Goal: Information Seeking & Learning: Learn about a topic

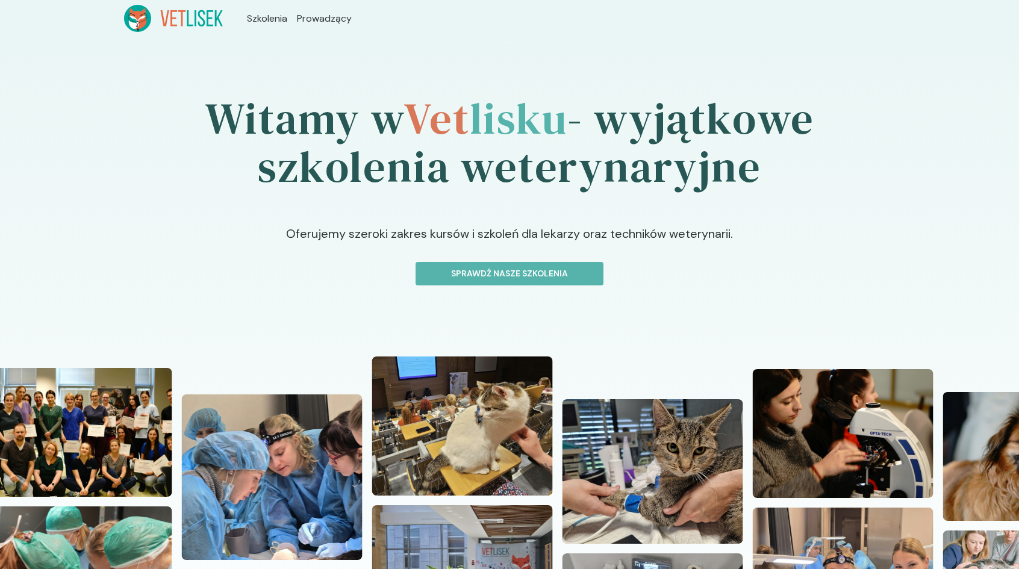
click at [548, 288] on div "Witamy w Vet lisku - wyjątkowe szkolenia weterynaryjne Oferujemy szeroki zakres…" at bounding box center [509, 395] width 1019 height 717
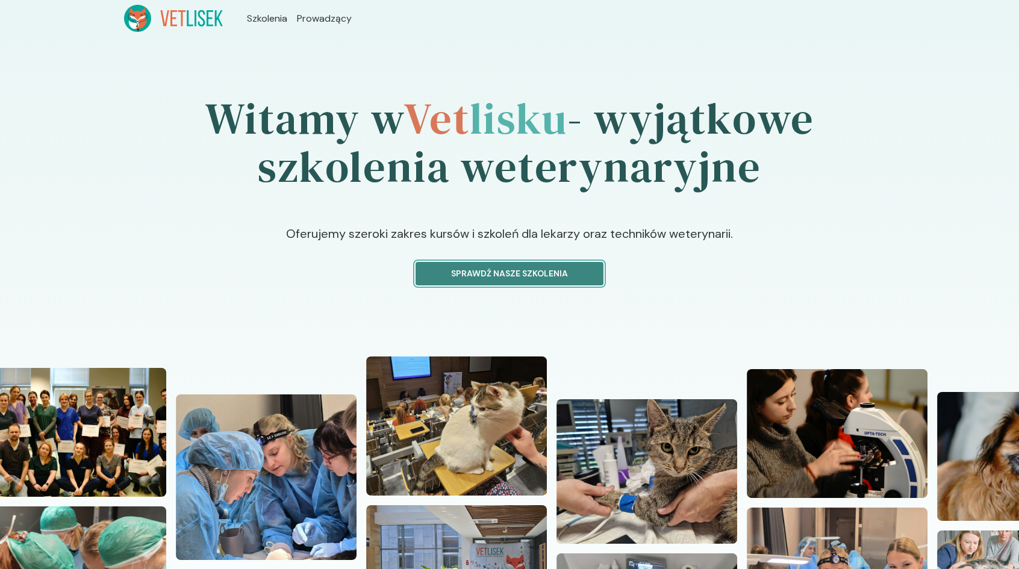
click at [553, 276] on p "Sprawdź nasze szkolenia" at bounding box center [509, 273] width 167 height 13
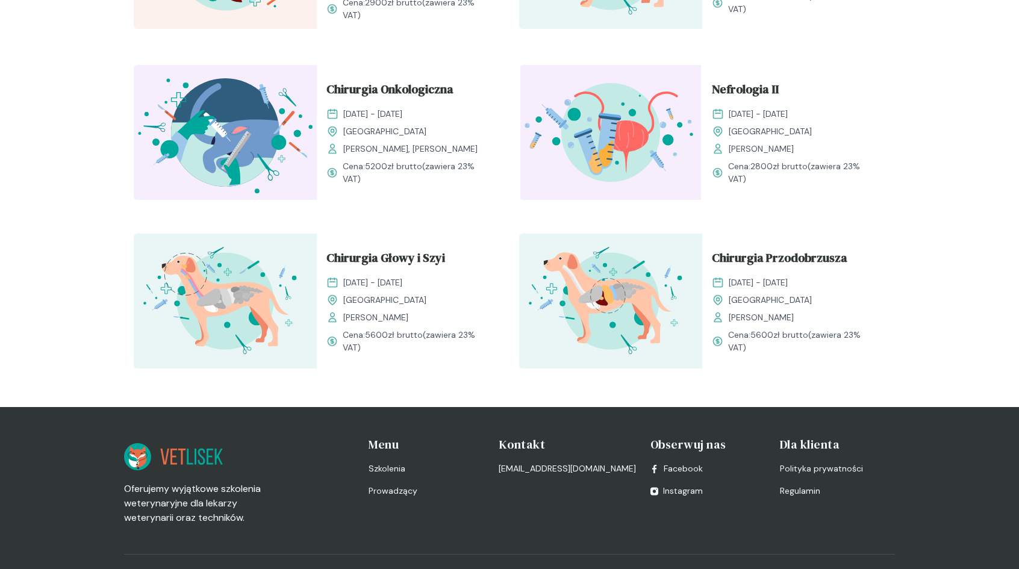
scroll to position [1411, 0]
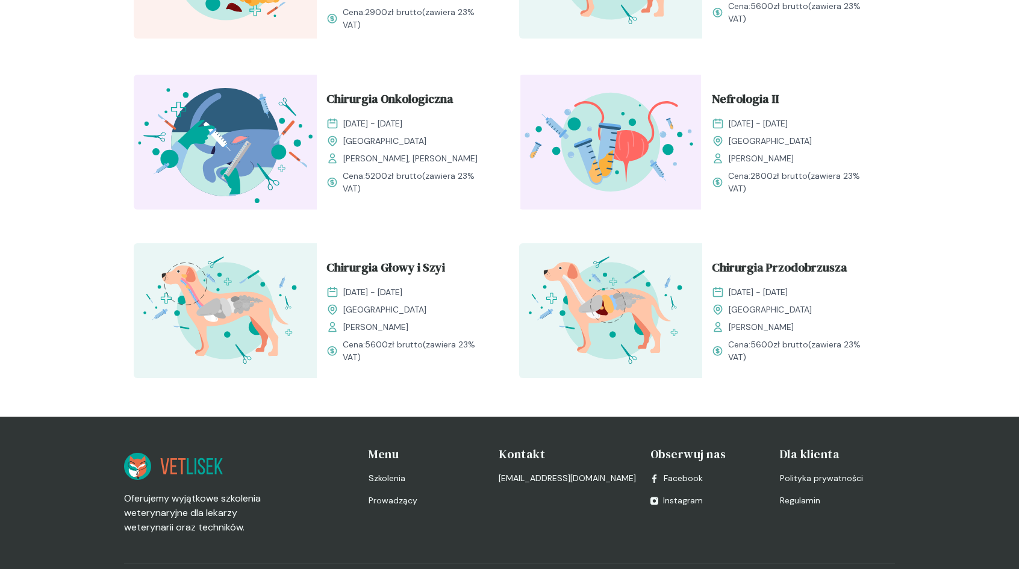
drag, startPoint x: 344, startPoint y: 149, endPoint x: 485, endPoint y: 151, distance: 140.3
click at [483, 152] on div "Krzysztof Herman, Agata Drewniak" at bounding box center [408, 158] width 164 height 13
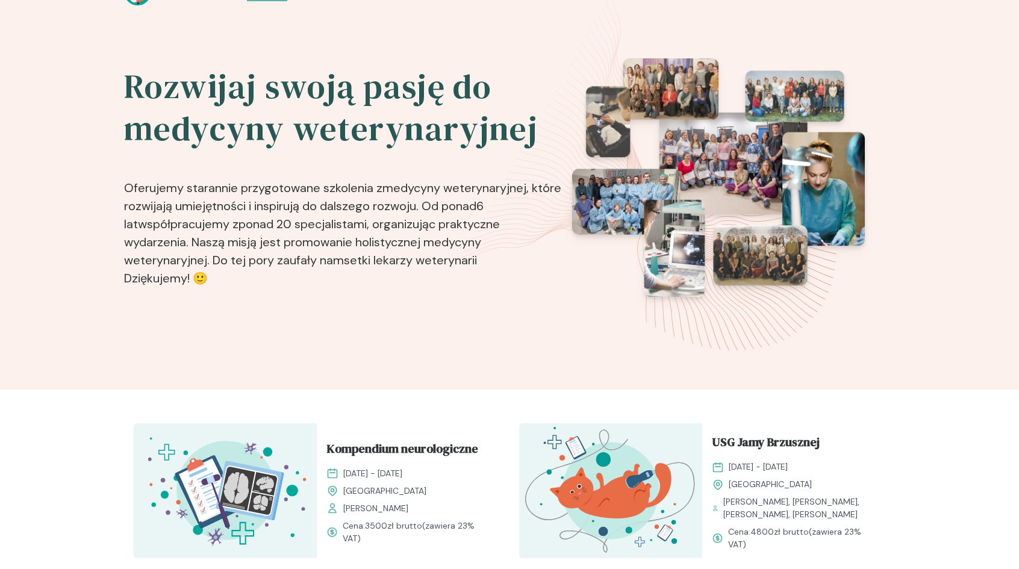
scroll to position [0, 0]
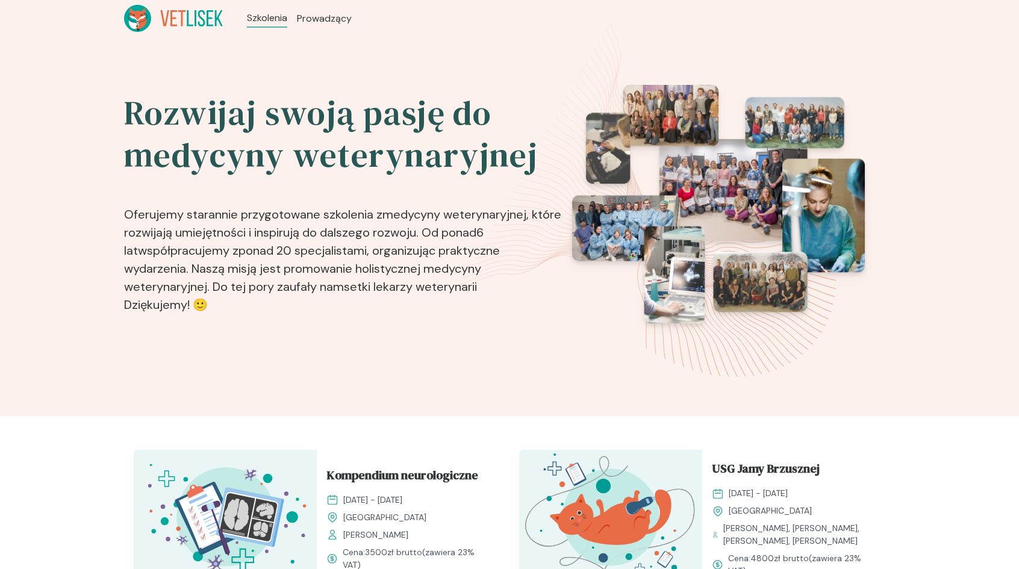
drag, startPoint x: 330, startPoint y: 19, endPoint x: 352, endPoint y: 0, distance: 29.0
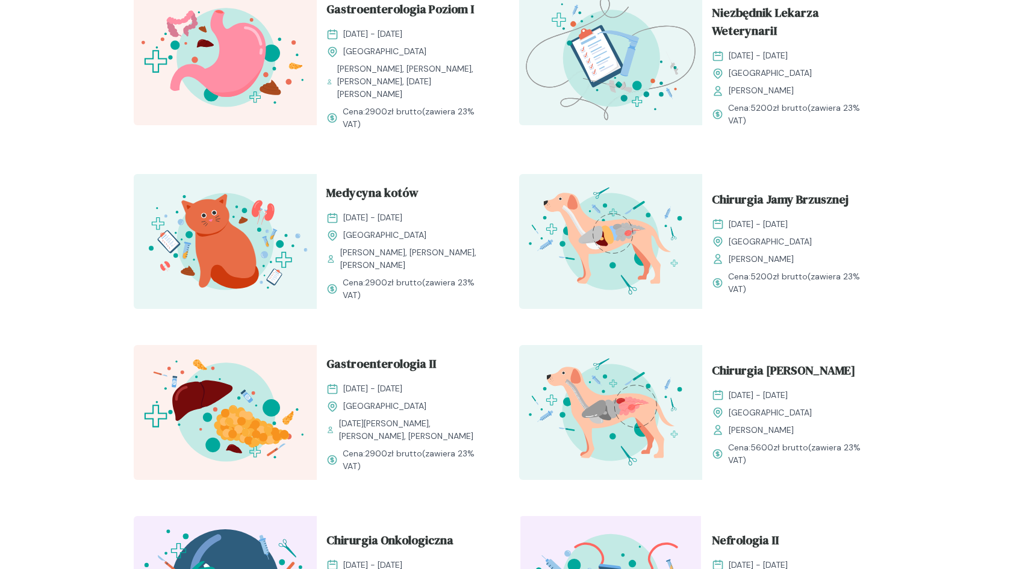
scroll to position [963, 0]
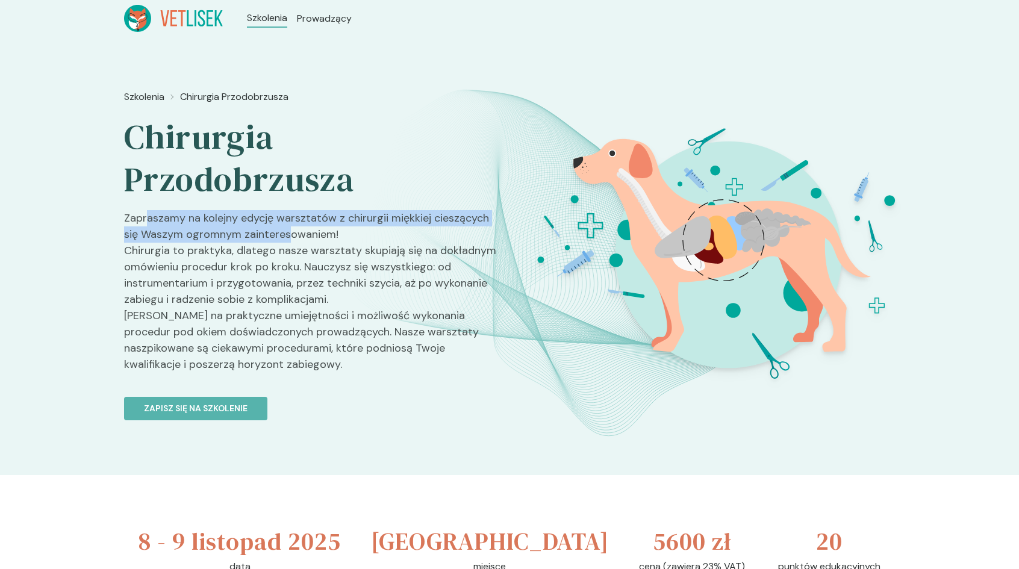
drag, startPoint x: 150, startPoint y: 218, endPoint x: 287, endPoint y: 232, distance: 137.4
click at [285, 232] on p "Zapraszamy na kolejny edycję warsztatów z chirurgii miękkiej cieszących się Was…" at bounding box center [312, 296] width 376 height 172
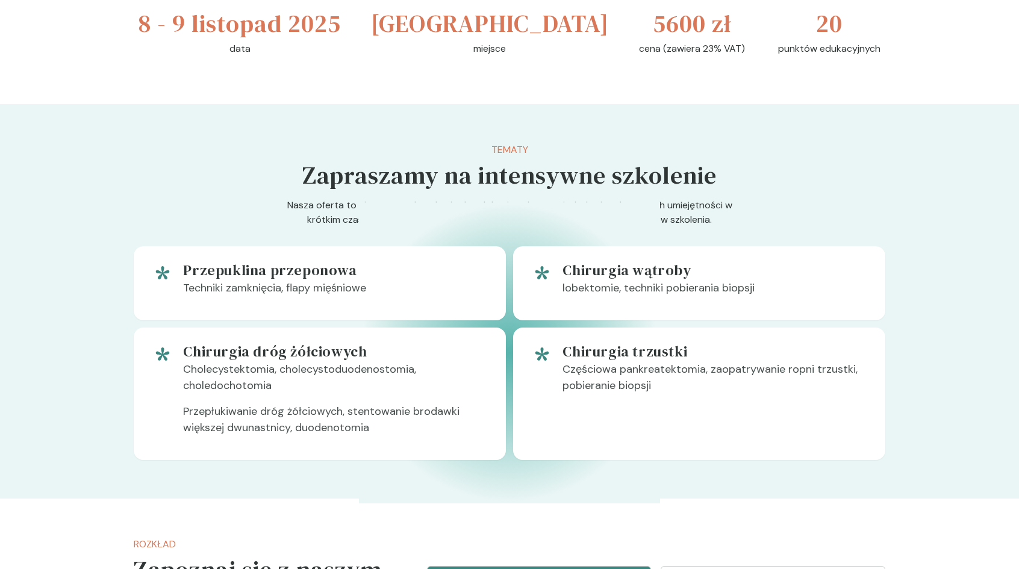
scroll to position [542, 0]
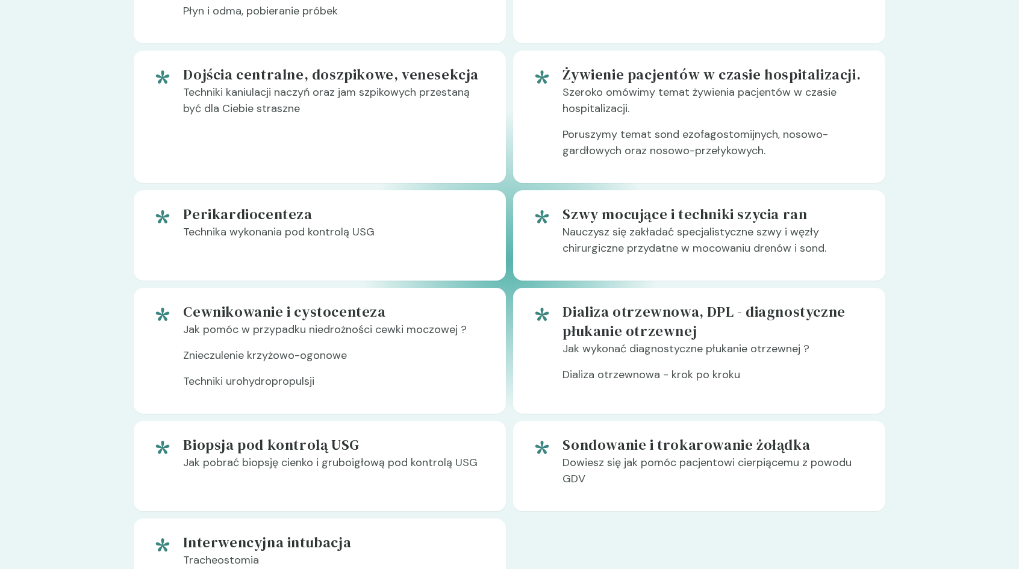
scroll to position [903, 0]
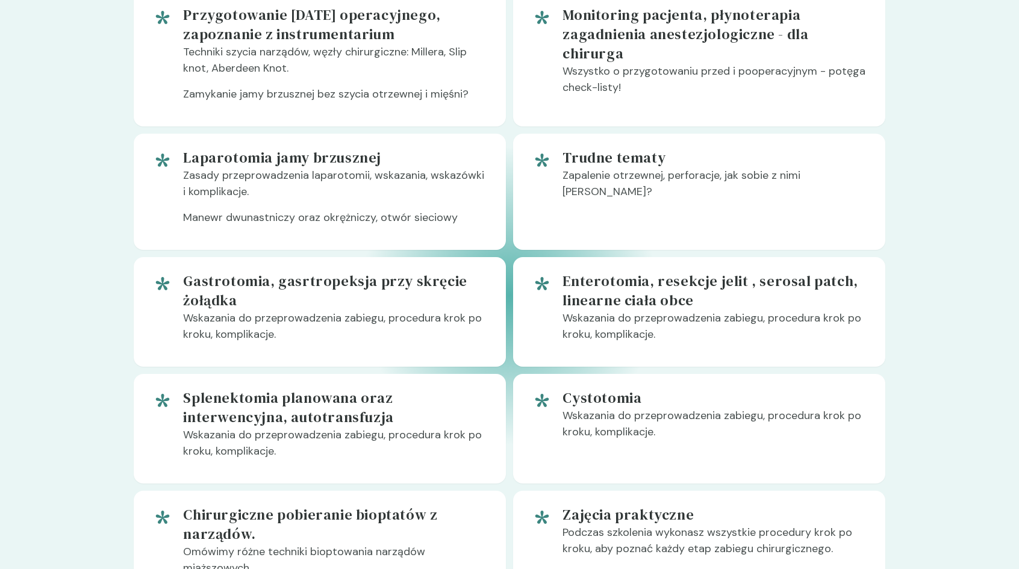
scroll to position [783, 0]
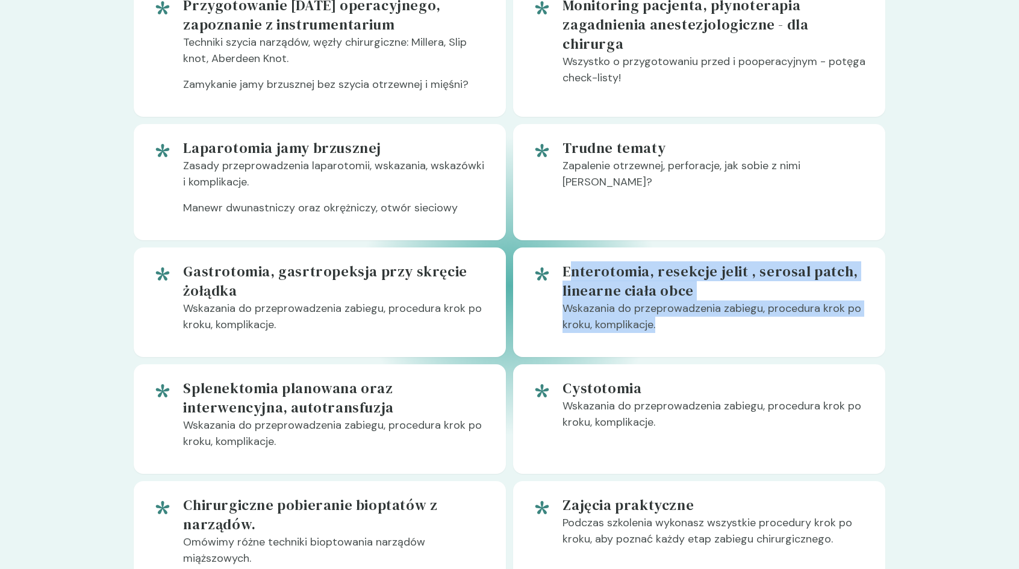
drag, startPoint x: 567, startPoint y: 267, endPoint x: 698, endPoint y: 331, distance: 145.1
click at [698, 331] on div "Enterotomia, resekcje jelit , serosal patch, linearne ciała obce Wskazania do p…" at bounding box center [713, 302] width 303 height 81
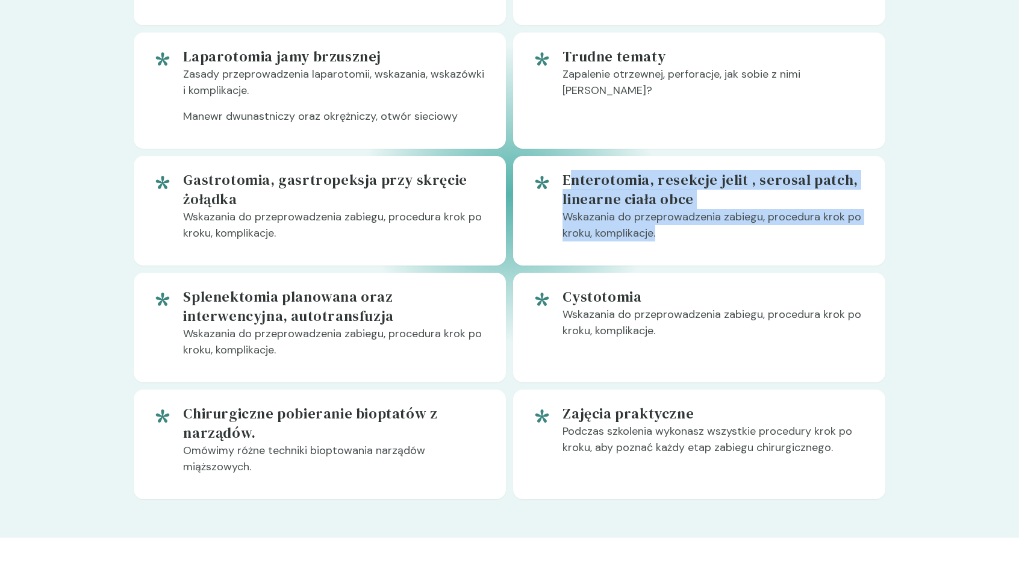
scroll to position [903, 0]
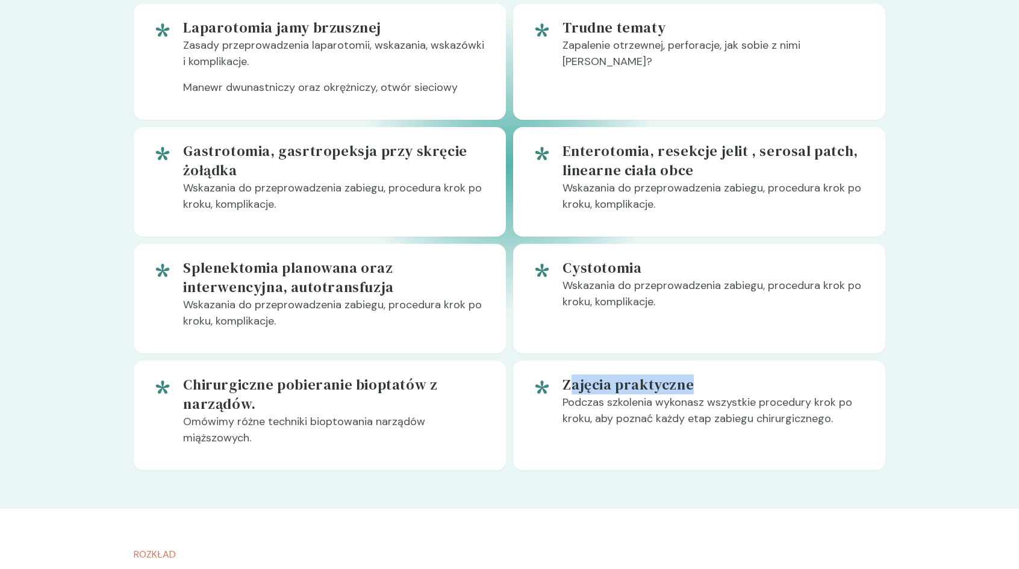
drag, startPoint x: 574, startPoint y: 380, endPoint x: 708, endPoint y: 380, distance: 133.6
click at [708, 380] on h5 "Zajęcia praktyczne" at bounding box center [713, 384] width 303 height 19
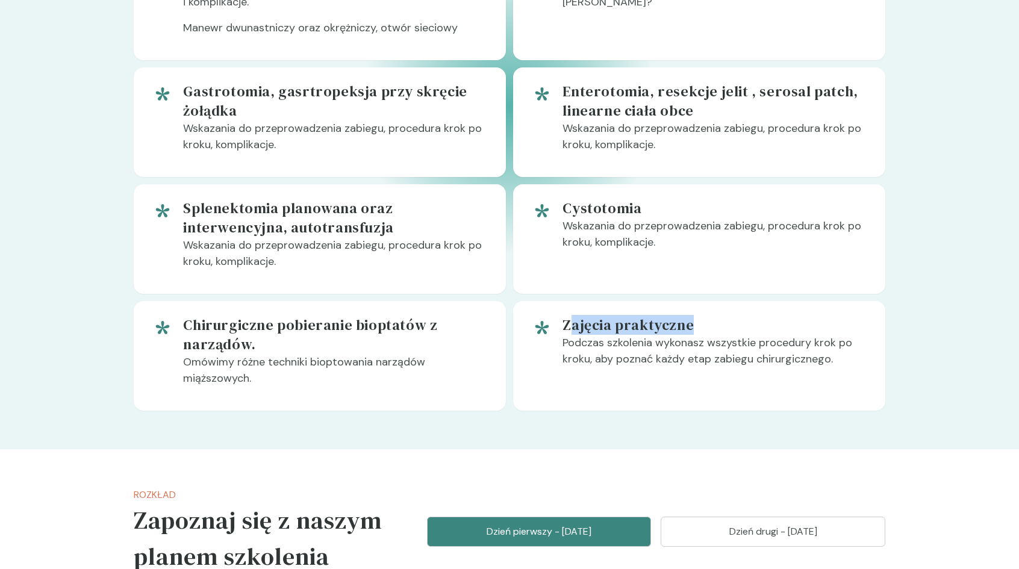
scroll to position [1204, 0]
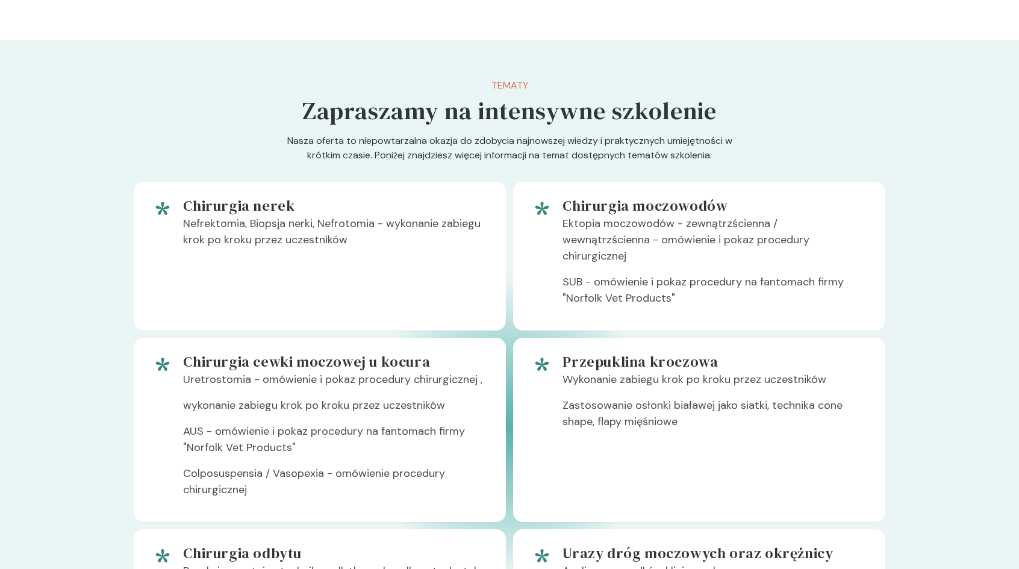
scroll to position [602, 0]
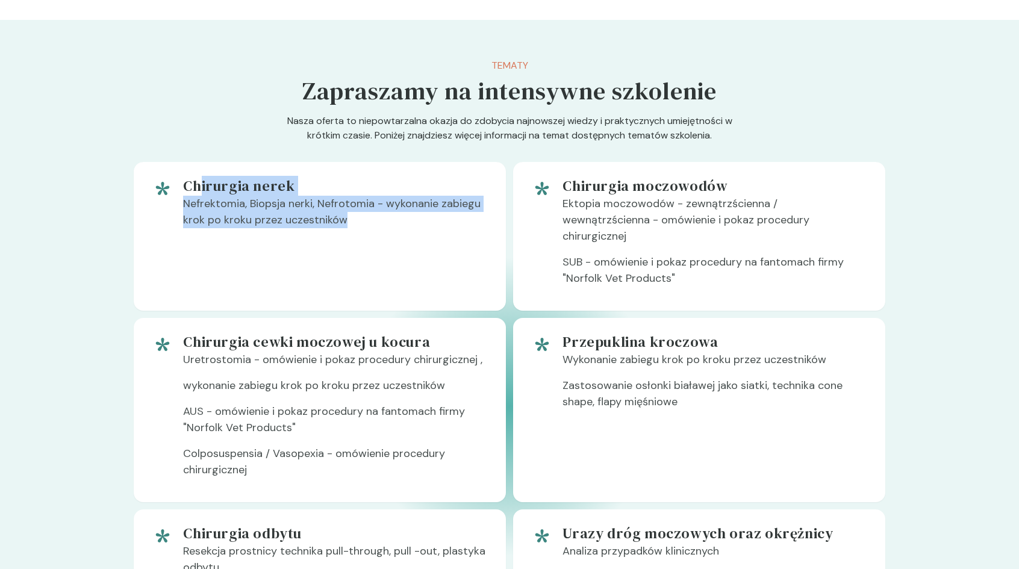
drag, startPoint x: 200, startPoint y: 186, endPoint x: 374, endPoint y: 223, distance: 177.8
click at [368, 220] on div "Chirurgia nerek Nefrektomia, Biopsja nerki, Nefrotomia - wykonanie zabiegu krok…" at bounding box center [334, 236] width 303 height 120
click at [374, 223] on p "Nefrektomia, Biopsja nerki, Nefrotomia - wykonanie zabiegu krok po kroku przez …" at bounding box center [334, 217] width 303 height 42
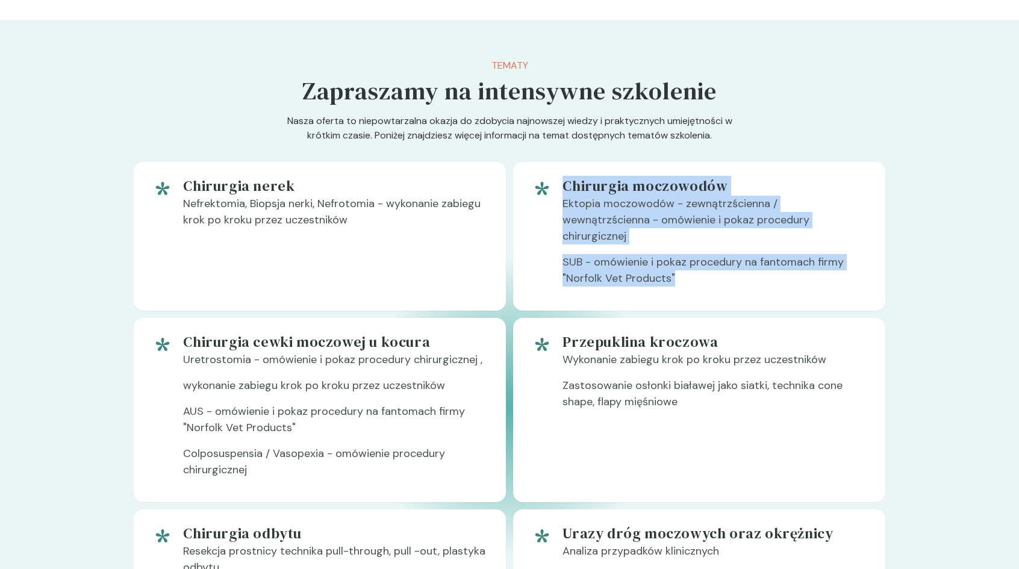
drag, startPoint x: 562, startPoint y: 181, endPoint x: 714, endPoint y: 267, distance: 174.4
click at [714, 267] on div "Chirurgia moczowodów Ektopia moczowodów - zewnątrzścienna / wewnątrzścienna - o…" at bounding box center [699, 236] width 372 height 149
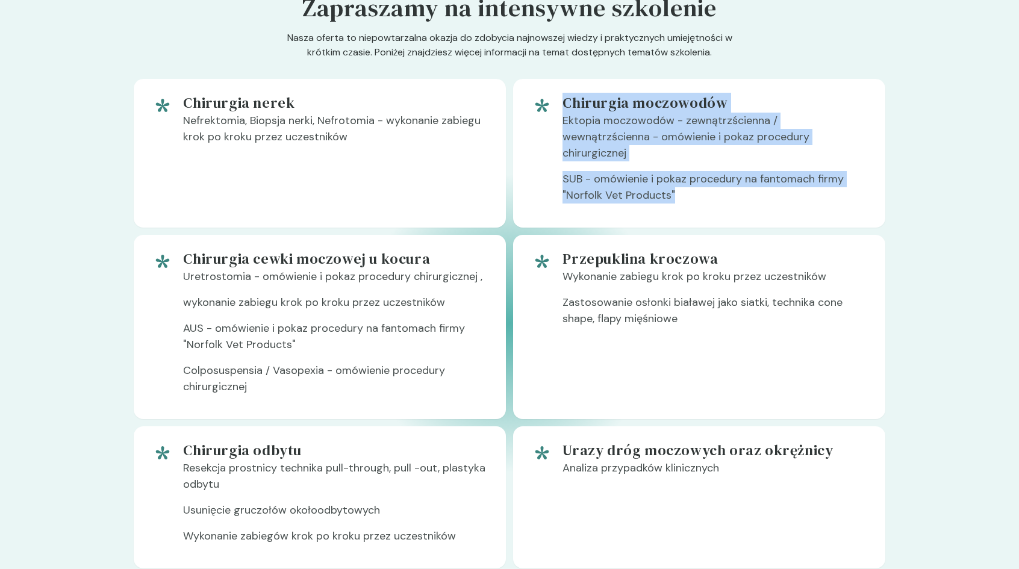
scroll to position [722, 0]
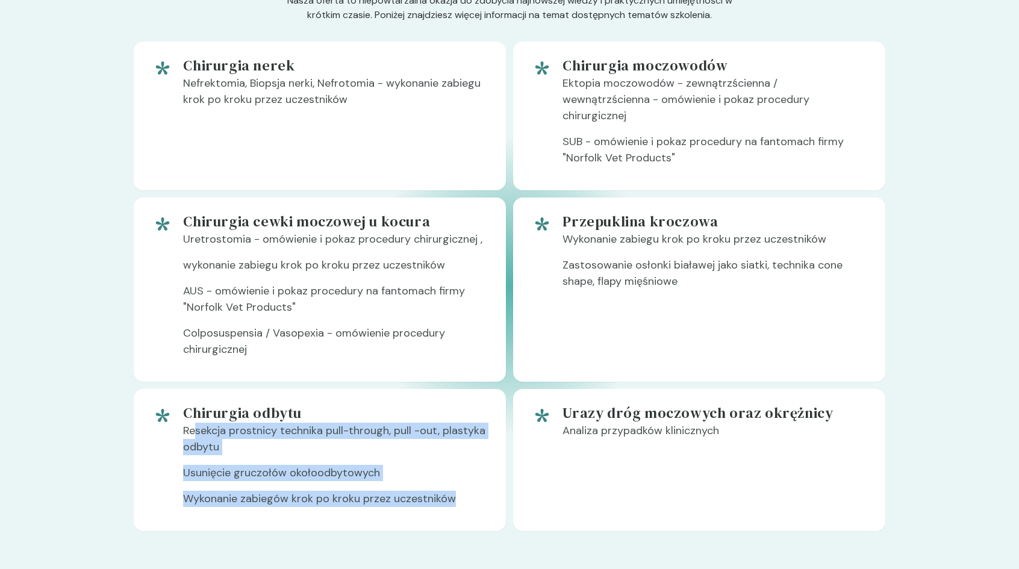
drag, startPoint x: 191, startPoint y: 415, endPoint x: 501, endPoint y: 470, distance: 314.4
click at [464, 479] on div "Chirurgia odbytu Resekcja prostnicy technika pull-through, pull -out, plastyka …" at bounding box center [334, 459] width 303 height 113
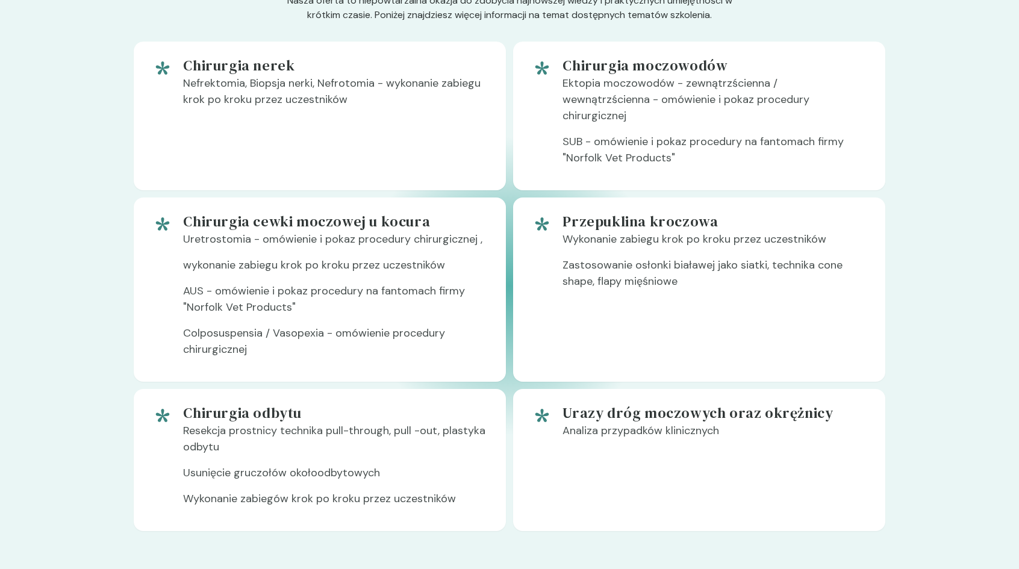
click at [534, 464] on div "Urazy dróg moczowych oraz okrężnicy Analiza przypadków klinicznych" at bounding box center [699, 460] width 372 height 142
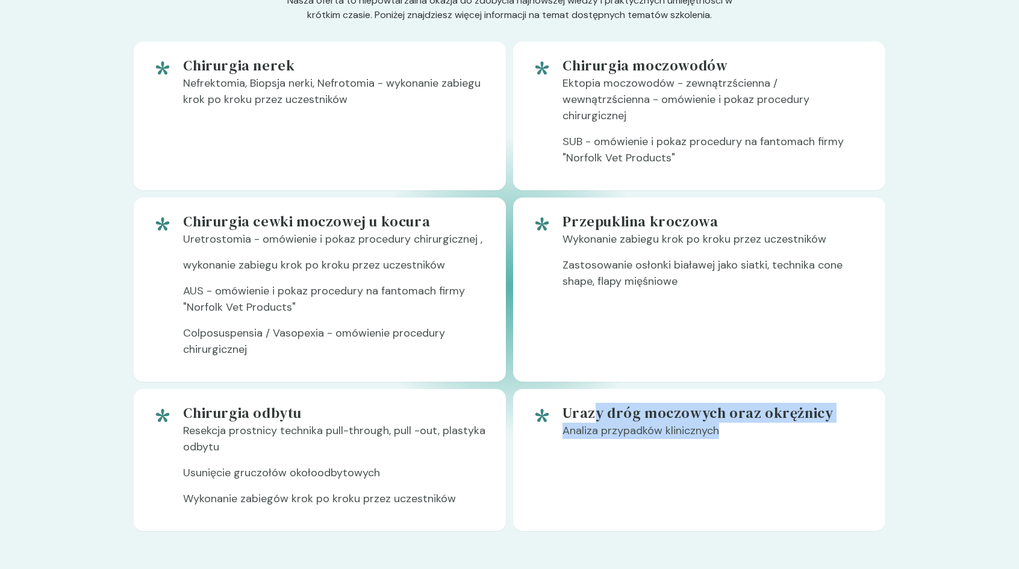
drag, startPoint x: 638, startPoint y: 396, endPoint x: 734, endPoint y: 430, distance: 102.5
click at [734, 430] on div "Urazy dróg moczowych oraz okrężnicy Analiza przypadków klinicznych" at bounding box center [713, 459] width 303 height 113
click at [734, 430] on p "Analiza przypadków klinicznych" at bounding box center [713, 436] width 303 height 26
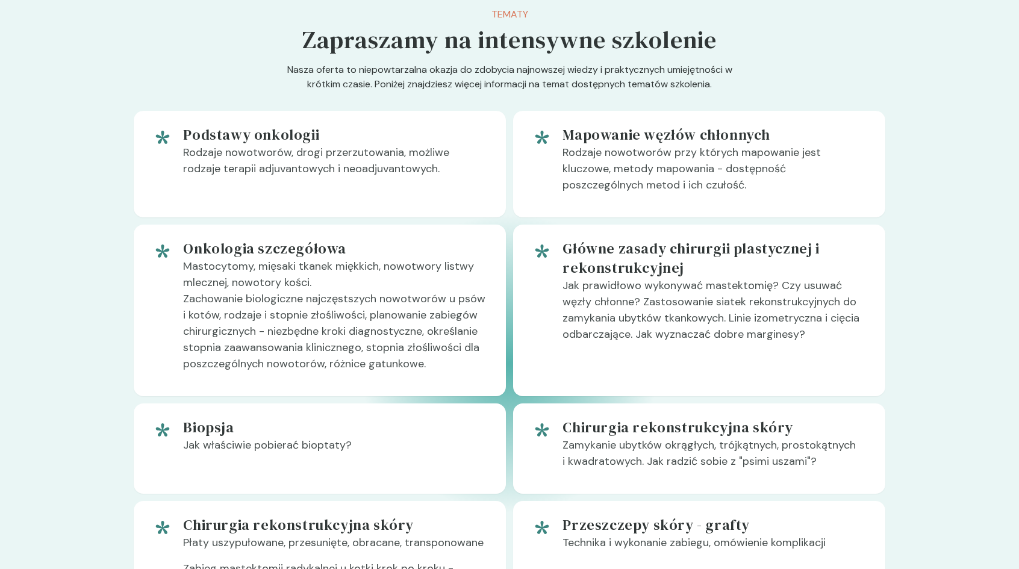
scroll to position [662, 0]
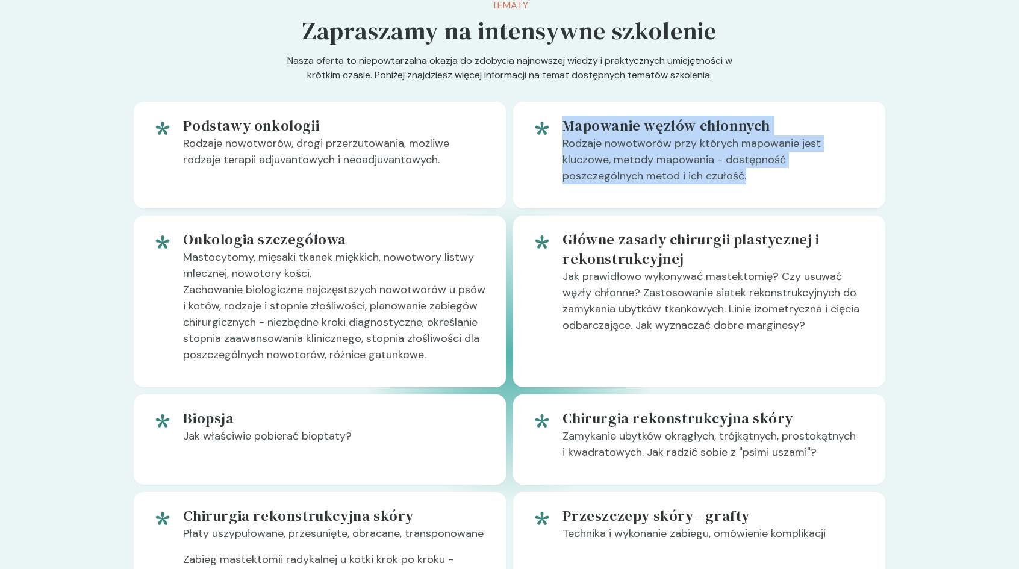
drag, startPoint x: 565, startPoint y: 163, endPoint x: 660, endPoint y: 213, distance: 108.3
click at [662, 194] on div "Mapowanie węzłów chłonnych Rodzaje nowotworów przy których mapowanie jest klucz…" at bounding box center [713, 155] width 303 height 78
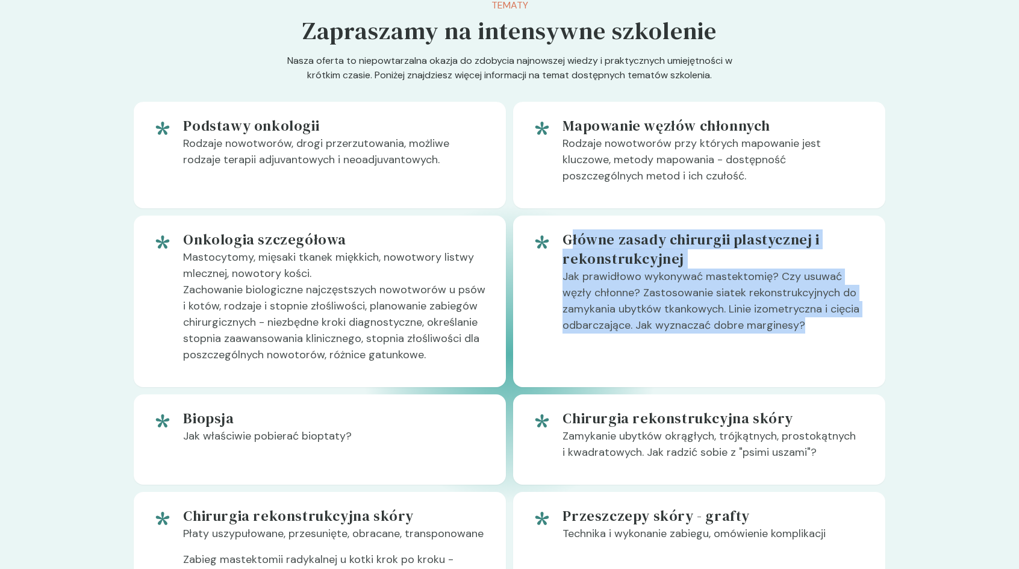
drag, startPoint x: 567, startPoint y: 276, endPoint x: 806, endPoint y: 367, distance: 254.9
click at [806, 367] on div "Główne zasady chirurgii plastycznej i rekonstrukcyjnej Jak prawidłowo wykonywać…" at bounding box center [713, 301] width 303 height 143
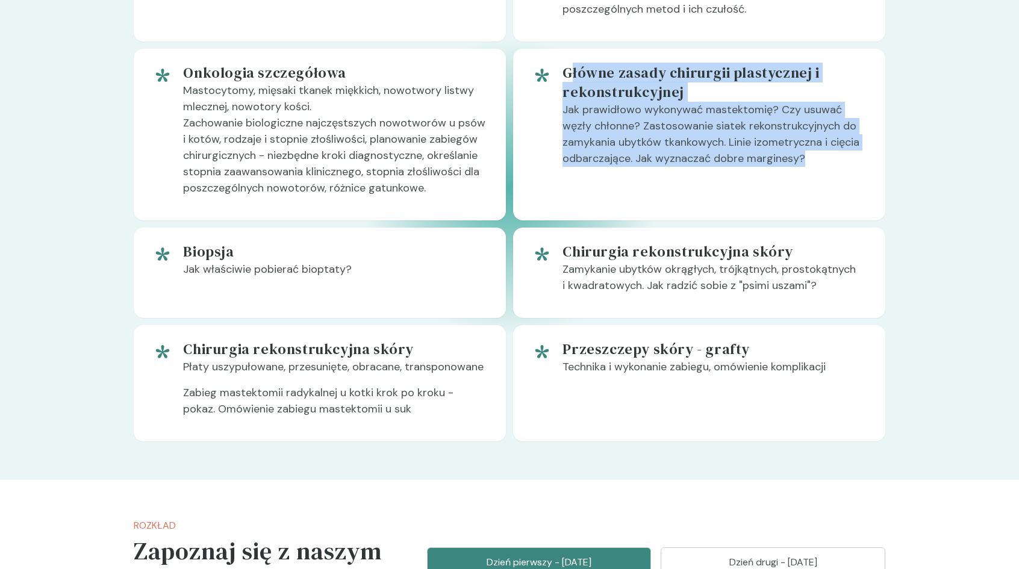
scroll to position [843, 0]
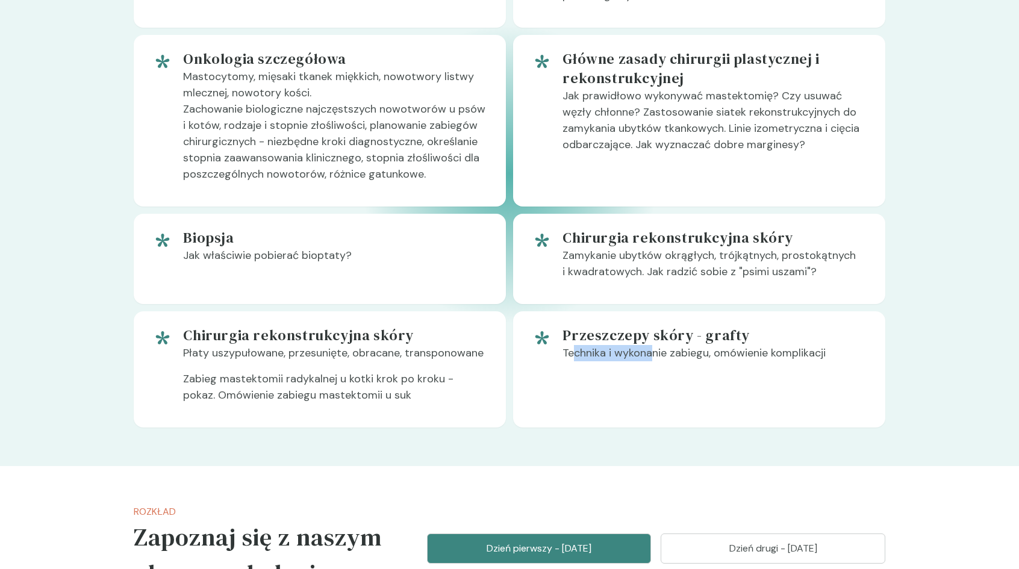
drag, startPoint x: 574, startPoint y: 385, endPoint x: 652, endPoint y: 421, distance: 85.9
click at [652, 413] on div "Przeszczepy skóry - grafty Technika i wykonanie zabiegu, omówienie komplikacji" at bounding box center [713, 369] width 303 height 87
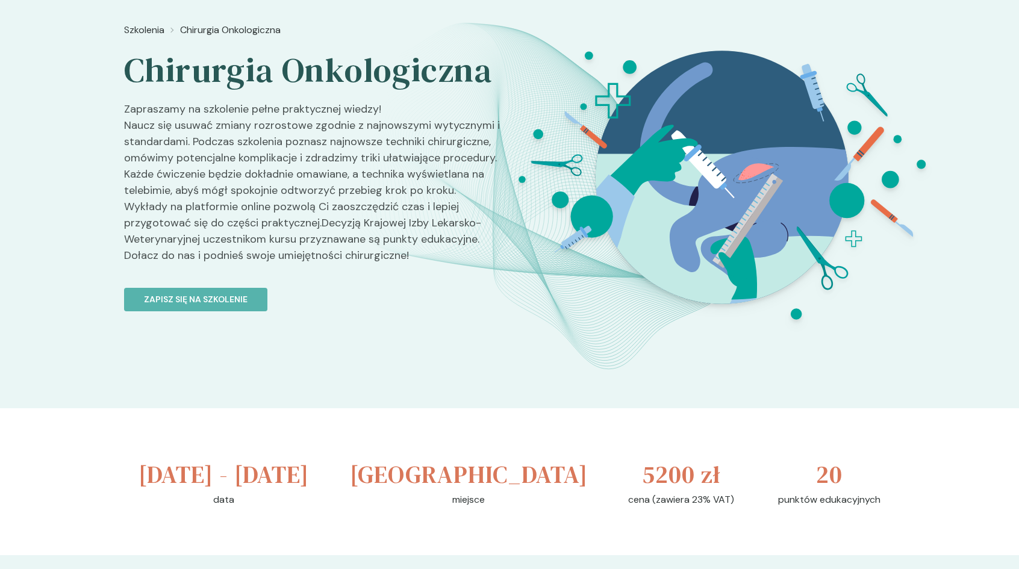
scroll to position [60, 0]
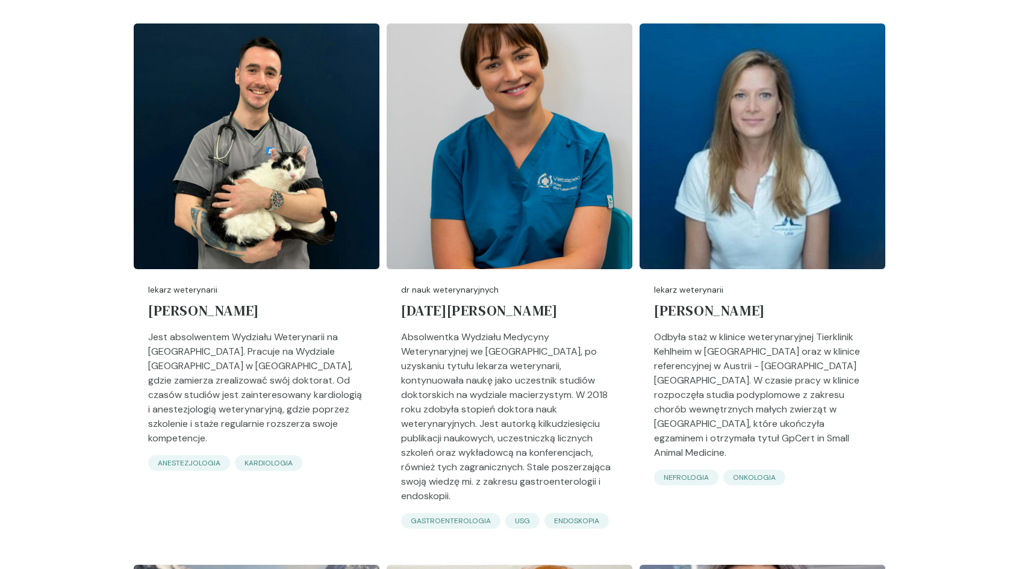
scroll to position [482, 0]
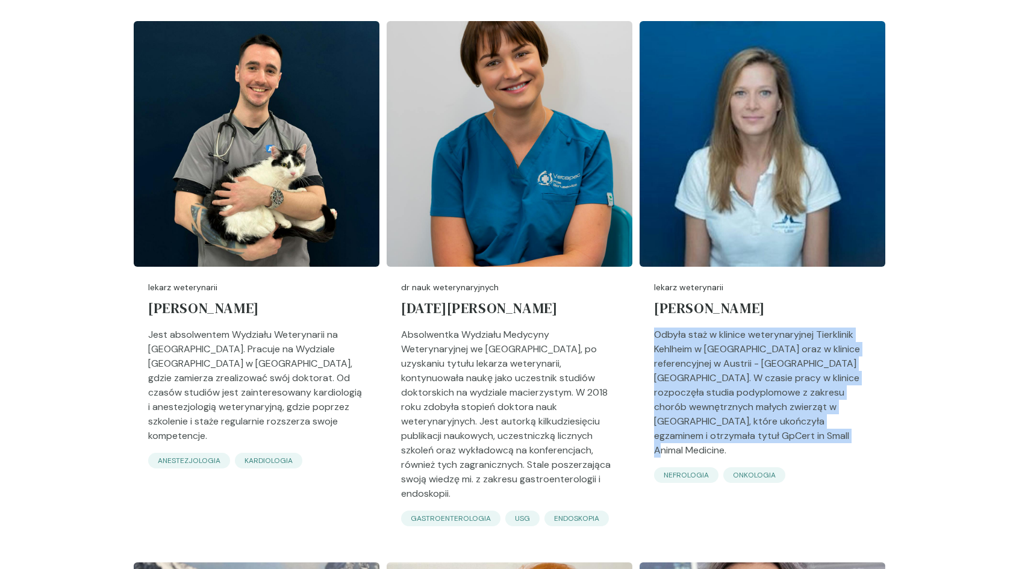
drag, startPoint x: 656, startPoint y: 334, endPoint x: 808, endPoint y: 452, distance: 192.6
click at [808, 452] on p "Odbyła staż w klinice weterynaryjnej Tierklinik Kehlheim w [GEOGRAPHIC_DATA] or…" at bounding box center [762, 397] width 217 height 140
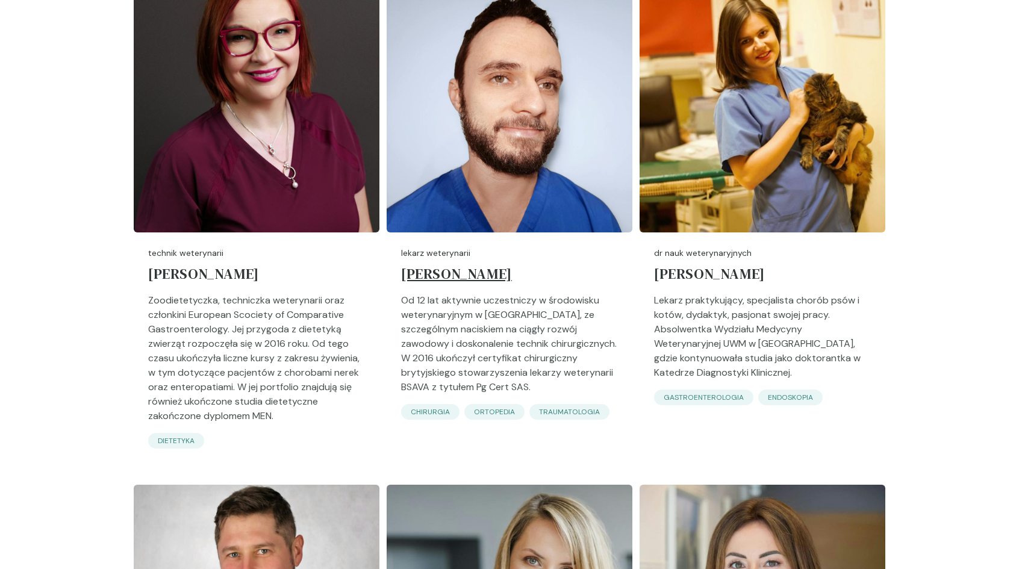
scroll to position [1565, 0]
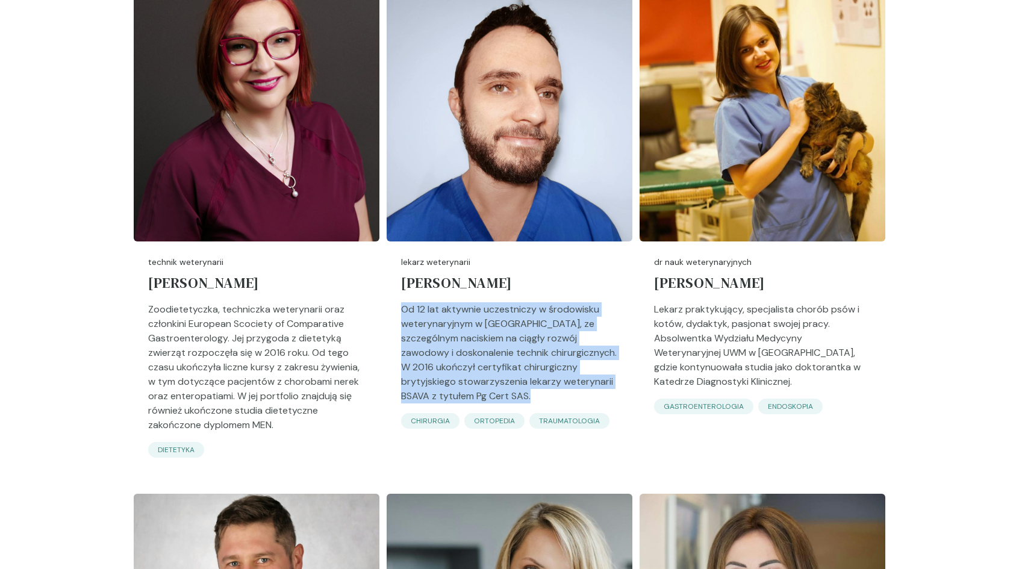
drag, startPoint x: 402, startPoint y: 275, endPoint x: 592, endPoint y: 361, distance: 208.8
click at [592, 361] on p "Od 12 lat aktywnie uczestniczy w środowisku weterynaryjnym w [GEOGRAPHIC_DATA],…" at bounding box center [509, 357] width 217 height 111
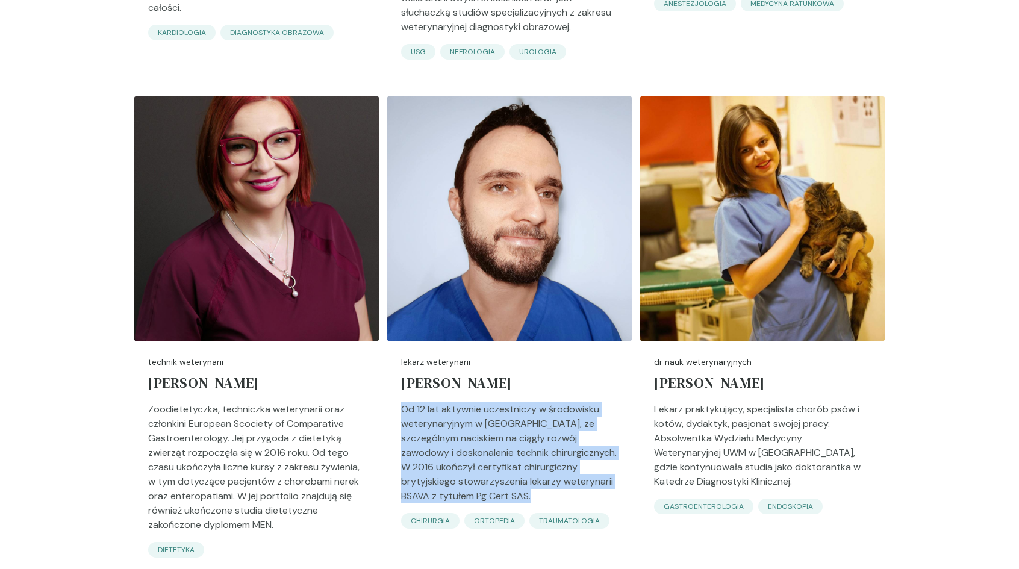
scroll to position [1505, 0]
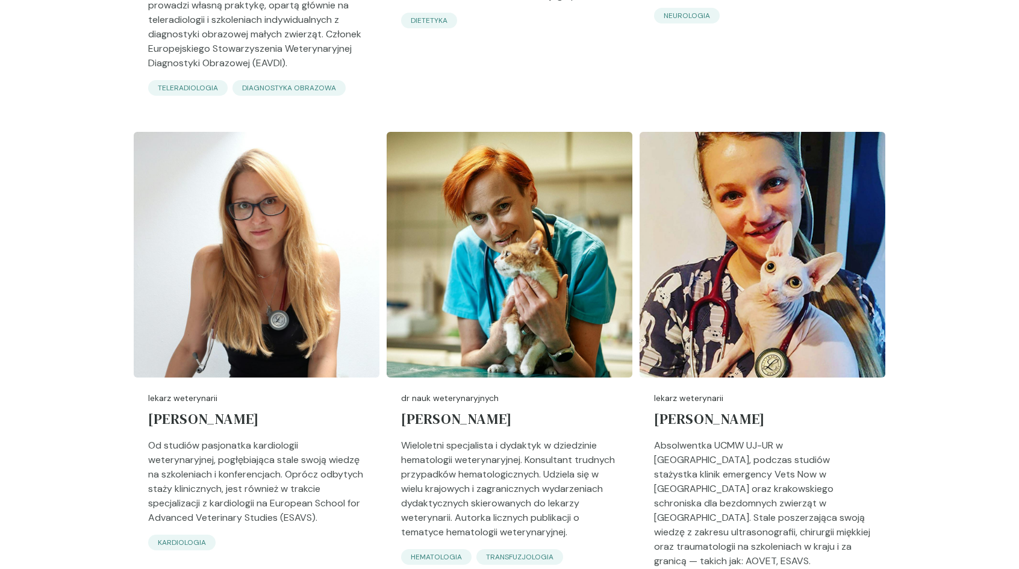
scroll to position [2589, 0]
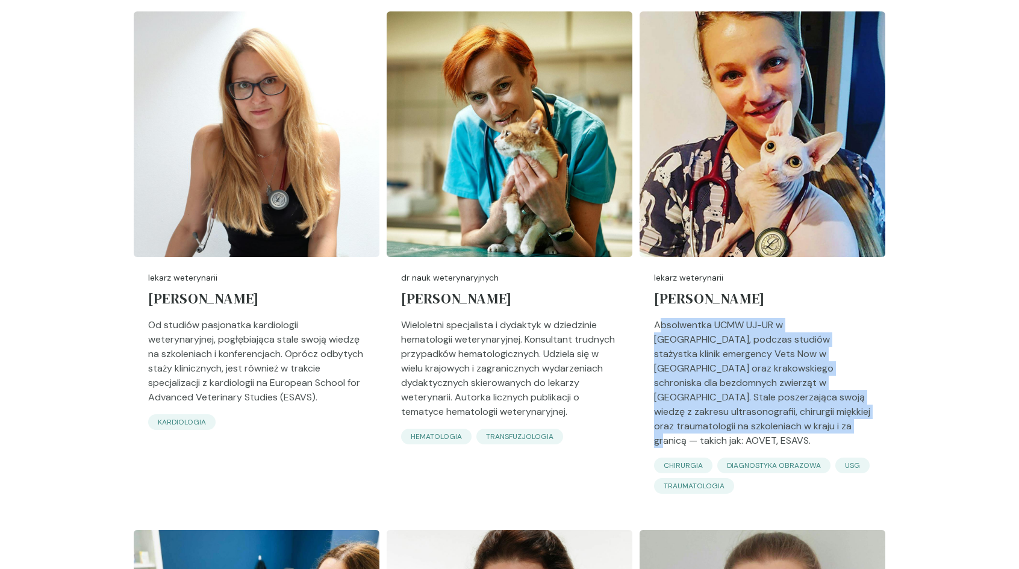
drag, startPoint x: 659, startPoint y: 292, endPoint x: 803, endPoint y: 393, distance: 176.4
click at [803, 393] on p "Absolwentka UCMW UJ-UR w [GEOGRAPHIC_DATA], podczas studiów stażystka klinik em…" at bounding box center [762, 388] width 217 height 140
